Goal: Manage account settings

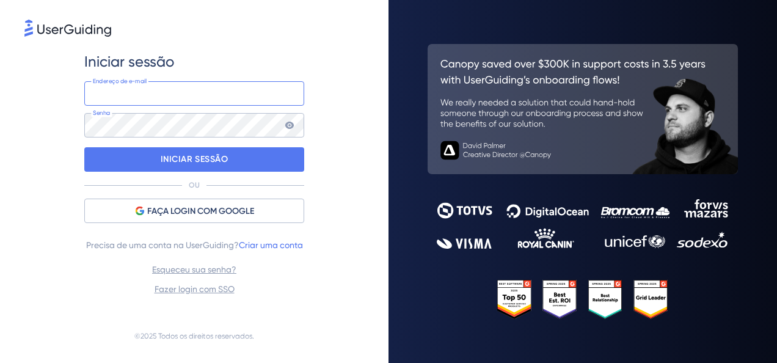
click at [171, 81] on input "email" at bounding box center [194, 93] width 220 height 24
paste input "[PERSON_NAME][EMAIL_ADDRESS][DOMAIN_NAME]"
type input "[PERSON_NAME][EMAIL_ADDRESS][DOMAIN_NAME]"
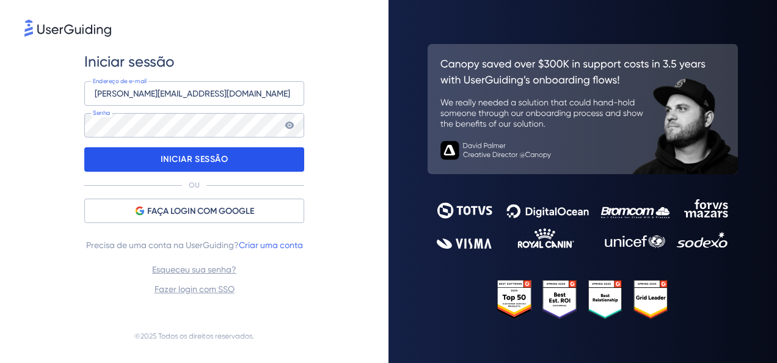
click at [192, 150] on p "INICIAR SESSÃO" at bounding box center [195, 160] width 68 height 20
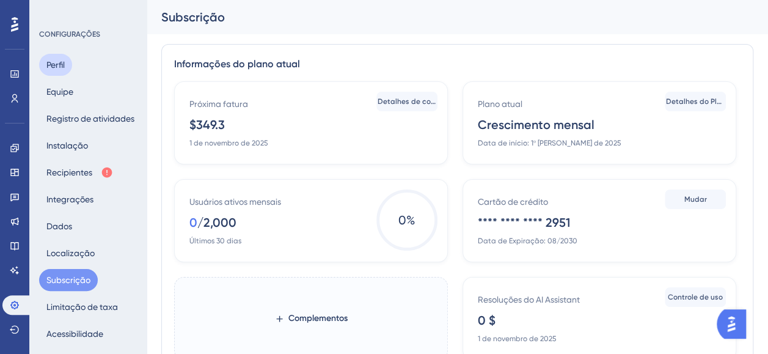
drag, startPoint x: 57, startPoint y: 66, endPoint x: 59, endPoint y: 73, distance: 7.6
click at [57, 66] on button "Perfil" at bounding box center [55, 65] width 33 height 22
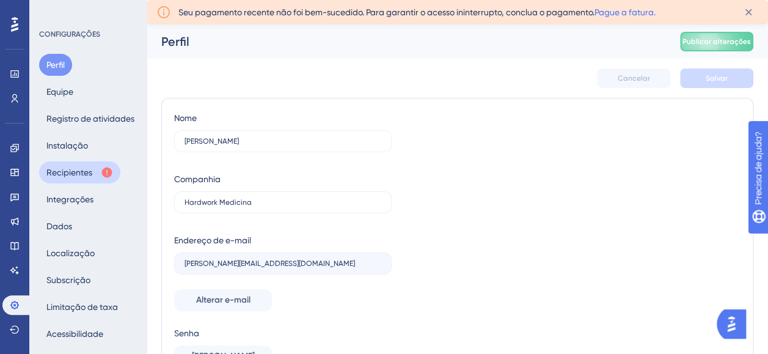
click at [89, 167] on font "Recipientes" at bounding box center [69, 172] width 46 height 15
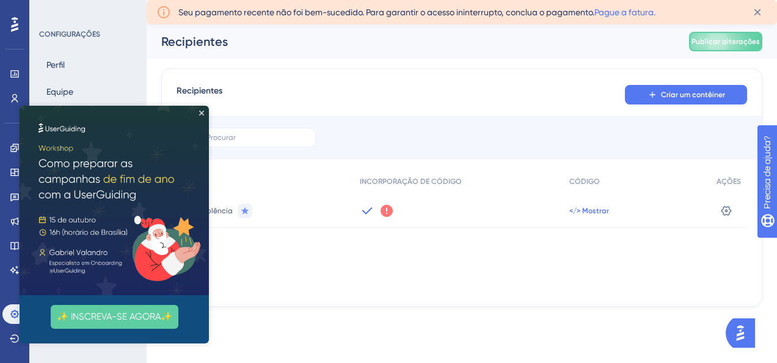
click at [589, 210] on span "</> Mostrar" at bounding box center [589, 211] width 40 height 10
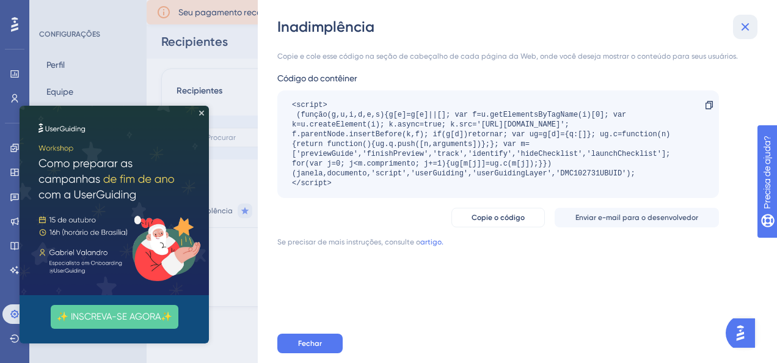
click at [744, 31] on icon at bounding box center [745, 27] width 15 height 15
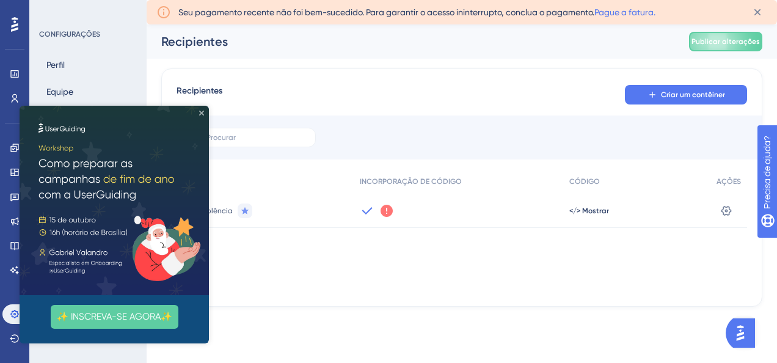
click at [200, 115] on icon "Close Preview" at bounding box center [201, 113] width 5 height 5
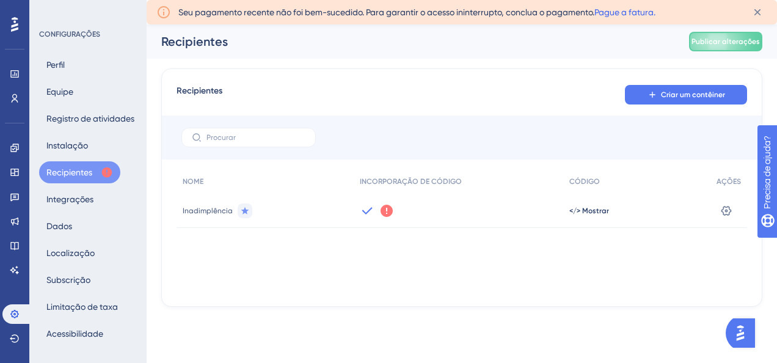
click at [616, 13] on link "Pague a fatura." at bounding box center [624, 12] width 61 height 10
click at [638, 9] on link "Pague a fatura." at bounding box center [624, 12] width 61 height 10
